Goal: Task Accomplishment & Management: Manage account settings

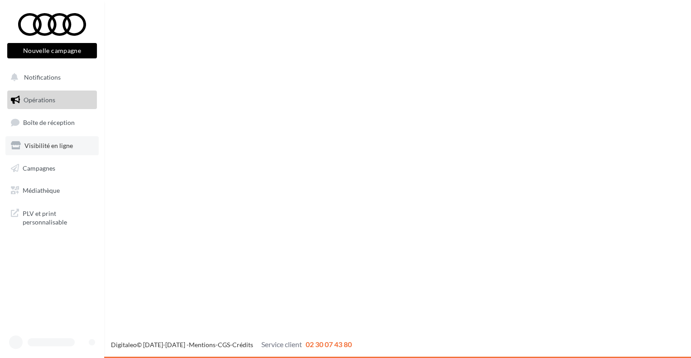
click at [45, 138] on link "Visibilité en ligne" at bounding box center [51, 145] width 93 height 19
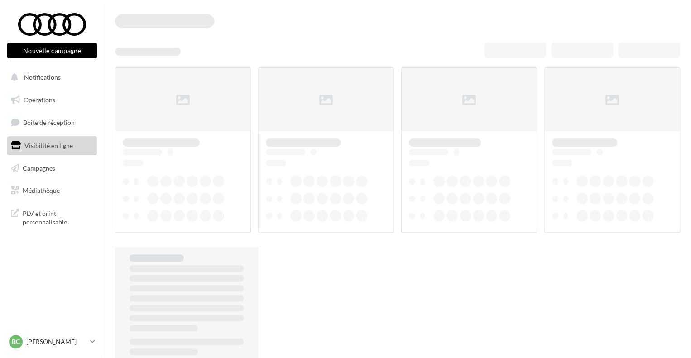
click at [48, 120] on span "Boîte de réception" at bounding box center [49, 123] width 52 height 8
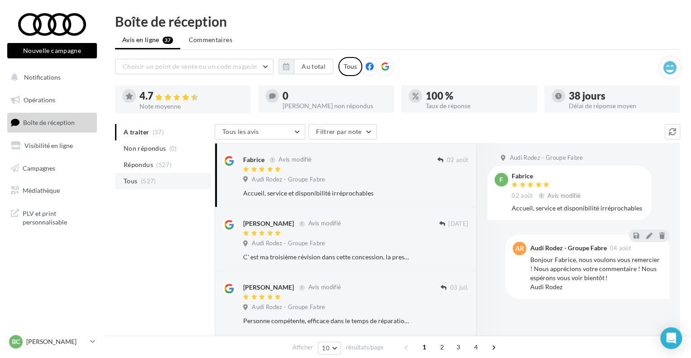
click at [163, 176] on li "Tous (527)" at bounding box center [163, 181] width 96 height 16
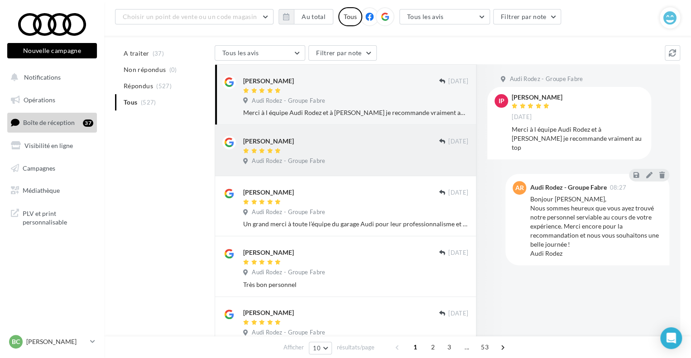
scroll to position [91, 0]
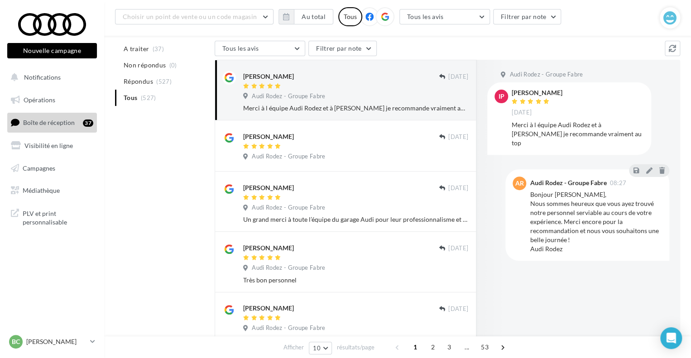
click at [316, 104] on div "Merci à l équipe Audi Rodez et à Léo je recommande vraiment au top" at bounding box center [355, 108] width 225 height 9
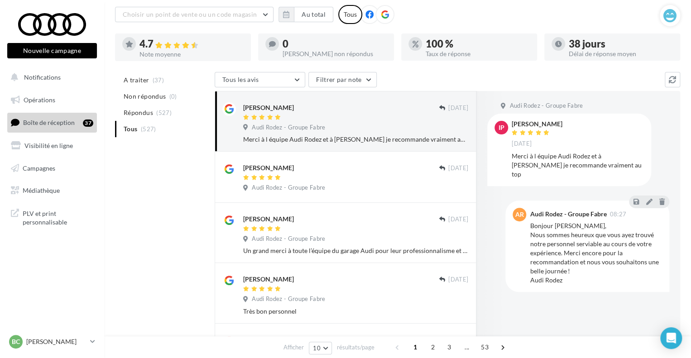
scroll to position [0, 0]
